Goal: Transaction & Acquisition: Download file/media

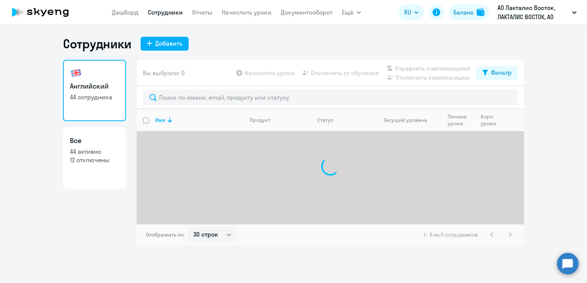
select select "30"
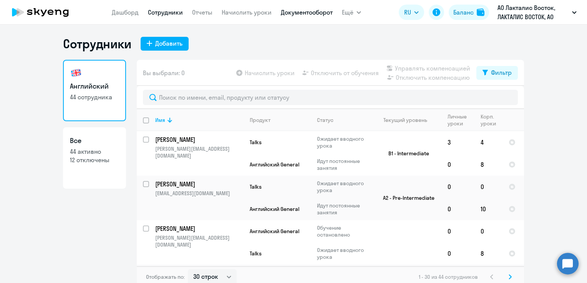
click at [311, 14] on link "Документооборот" at bounding box center [307, 12] width 52 height 8
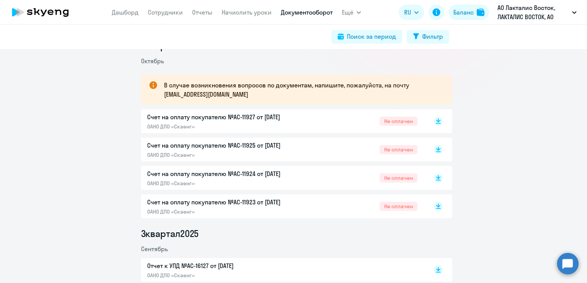
scroll to position [154, 0]
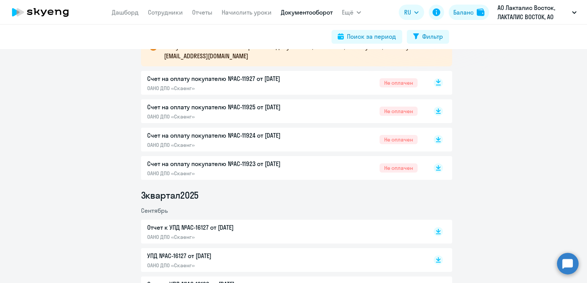
click at [436, 85] on icon at bounding box center [438, 85] width 5 height 1
click at [438, 113] on rect at bounding box center [437, 111] width 9 height 9
click at [436, 141] on rect at bounding box center [437, 139] width 9 height 9
click at [435, 166] on rect at bounding box center [437, 168] width 9 height 9
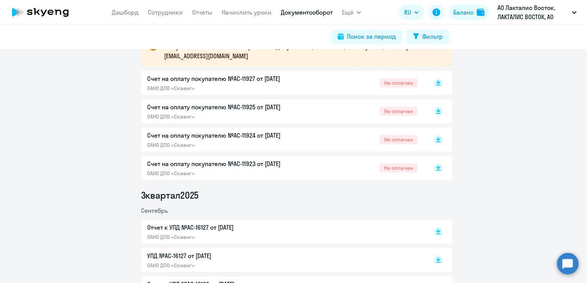
scroll to position [230, 0]
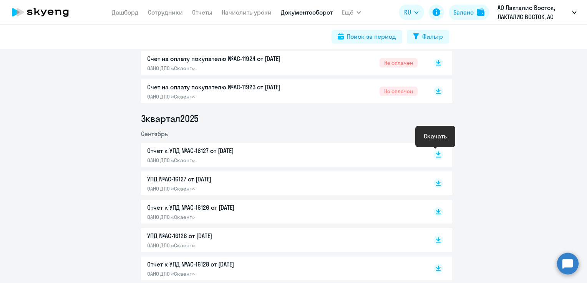
click at [436, 155] on rect at bounding box center [437, 154] width 9 height 9
click at [433, 185] on rect at bounding box center [437, 183] width 9 height 9
click at [436, 214] on icon at bounding box center [438, 214] width 5 height 1
click at [439, 246] on div at bounding box center [429, 240] width 25 height 18
click at [437, 242] on icon at bounding box center [438, 242] width 5 height 1
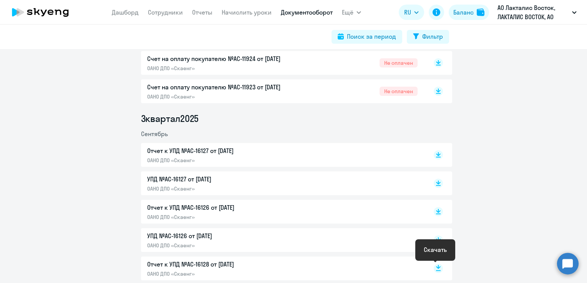
click at [436, 268] on icon at bounding box center [438, 267] width 5 height 4
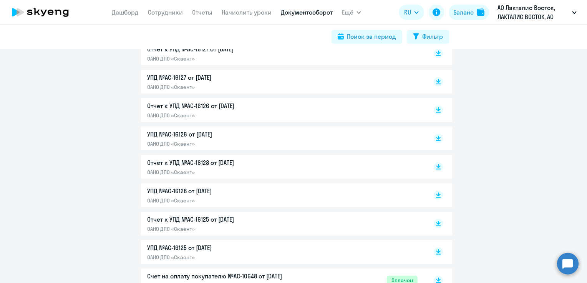
scroll to position [346, 0]
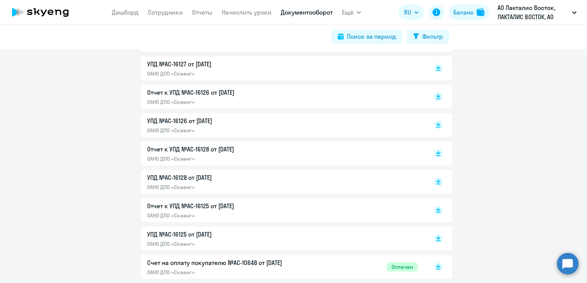
click at [436, 184] on icon at bounding box center [438, 184] width 5 height 1
click at [436, 210] on rect at bounding box center [437, 210] width 9 height 9
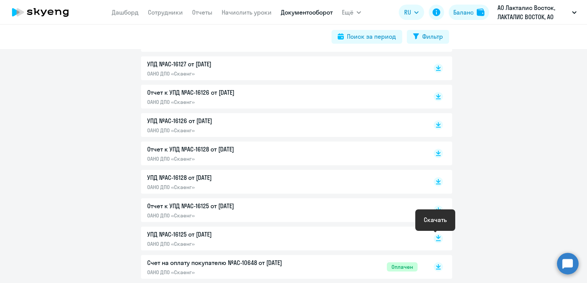
click at [436, 238] on icon at bounding box center [438, 237] width 5 height 4
